Goal: Information Seeking & Learning: Learn about a topic

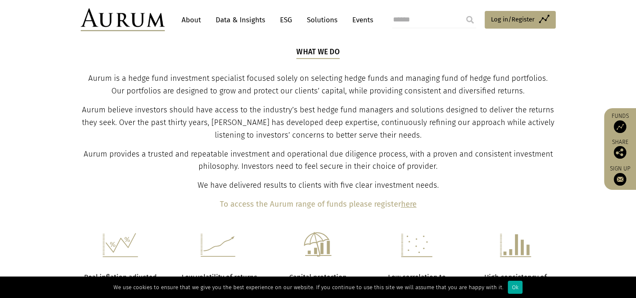
scroll to position [291, 0]
click at [250, 277] on div "We use cookies to ensure that we give you the best experience on our website. I…" at bounding box center [318, 286] width 636 height 21
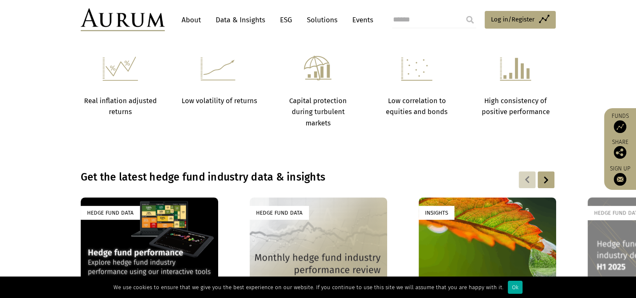
scroll to position [563, 0]
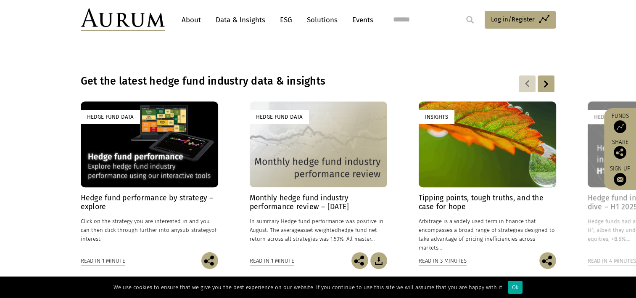
click at [193, 23] on link "About" at bounding box center [191, 20] width 28 height 16
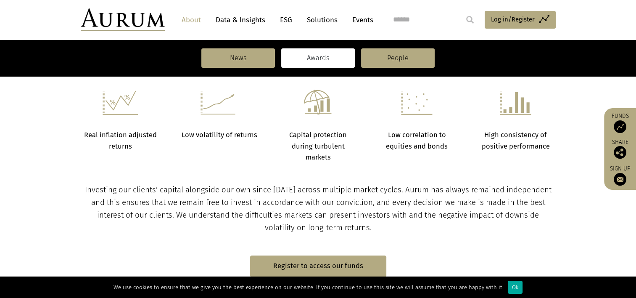
scroll to position [340, 0]
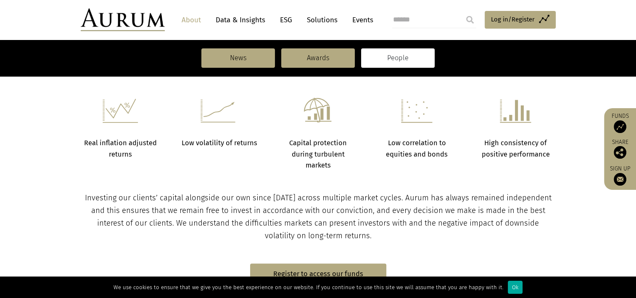
click at [385, 52] on link "People" at bounding box center [398, 57] width 74 height 19
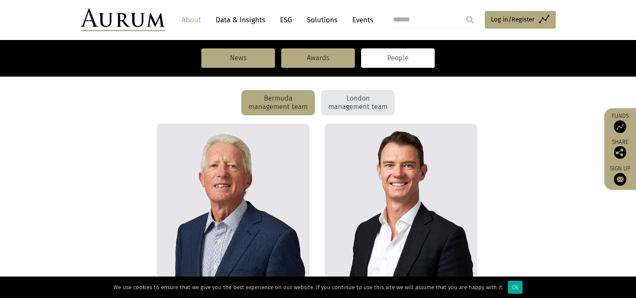
scroll to position [233, 0]
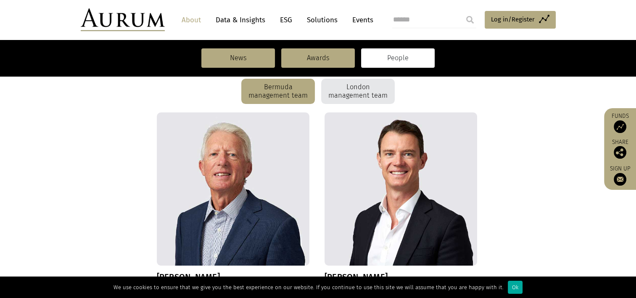
click at [357, 92] on div "London management team" at bounding box center [358, 91] width 74 height 25
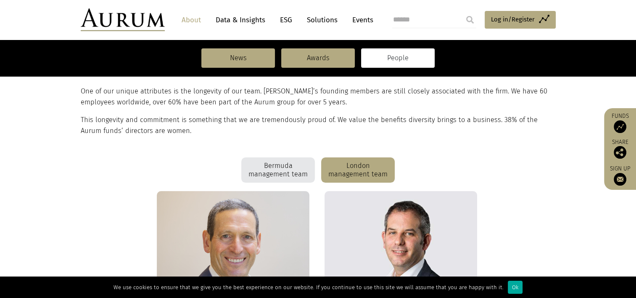
scroll to position [156, 0]
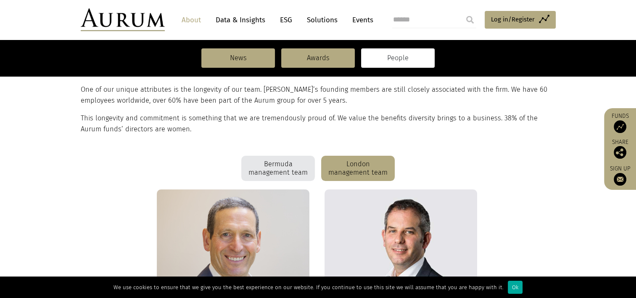
click at [285, 165] on div "Bermuda management team" at bounding box center [278, 167] width 74 height 25
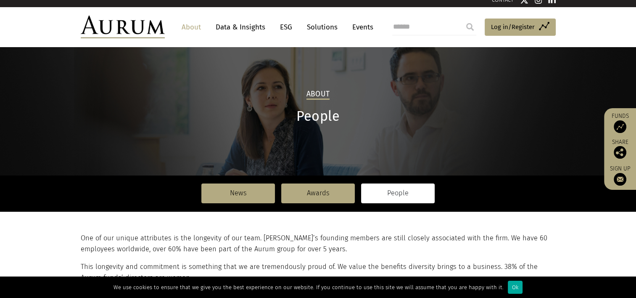
scroll to position [8, 0]
